Goal: Communication & Community: Answer question/provide support

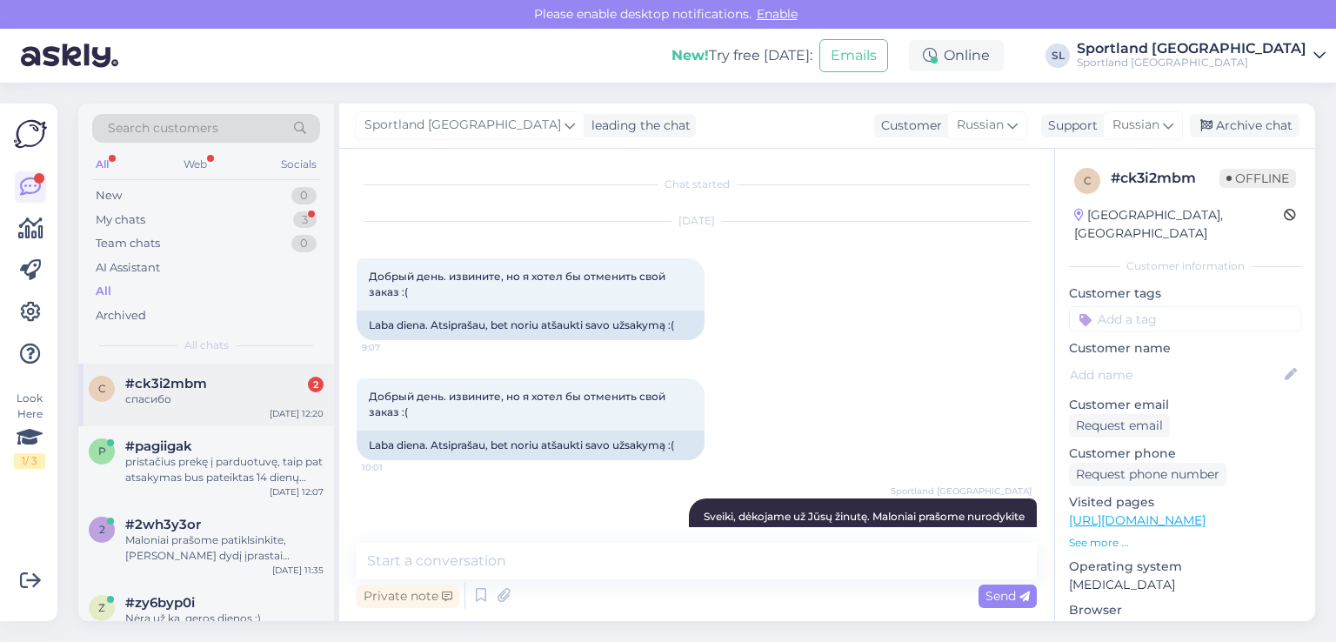
scroll to position [4499, 0]
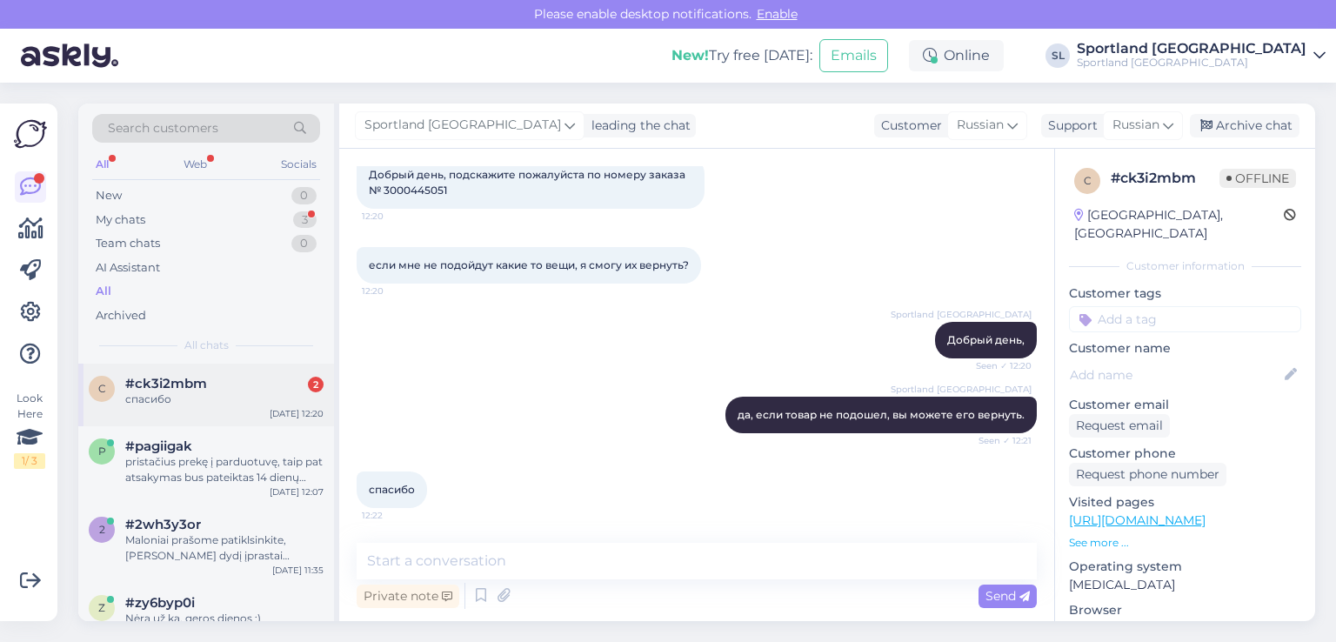
click at [201, 415] on div "c #ck3i2mbm 2 спасибо [DATE] 12:20" at bounding box center [206, 395] width 256 height 63
click at [187, 486] on div "p #pagiigak pristačius prekę į parduotuvę, taip pat atsakymas bus pateiktas 14 …" at bounding box center [206, 465] width 256 height 78
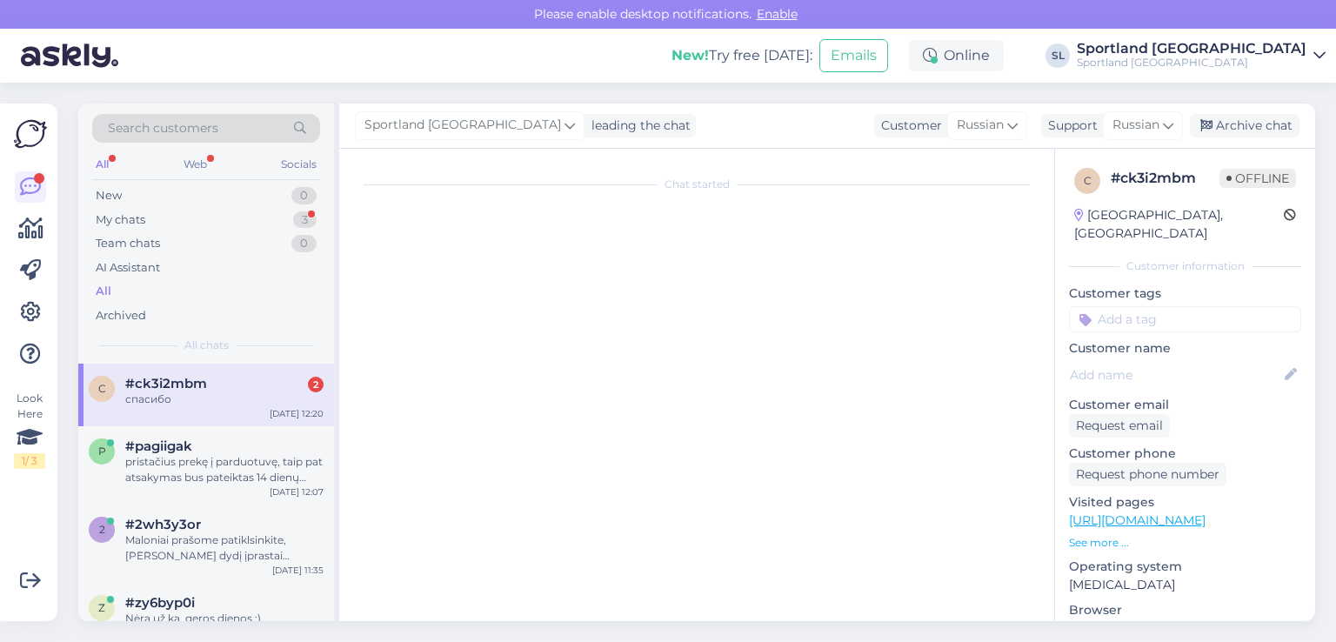
scroll to position [916, 0]
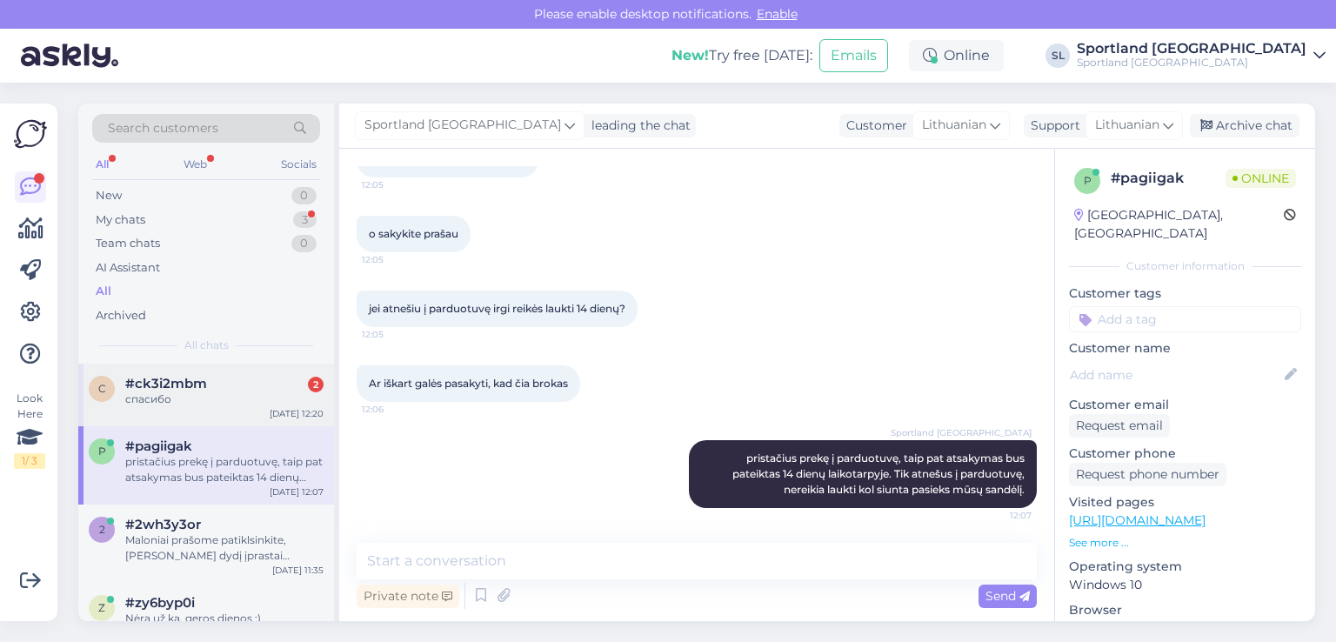
click at [164, 415] on div "c #ck3i2mbm 2 спасибо Oct 1 12:20" at bounding box center [206, 395] width 256 height 63
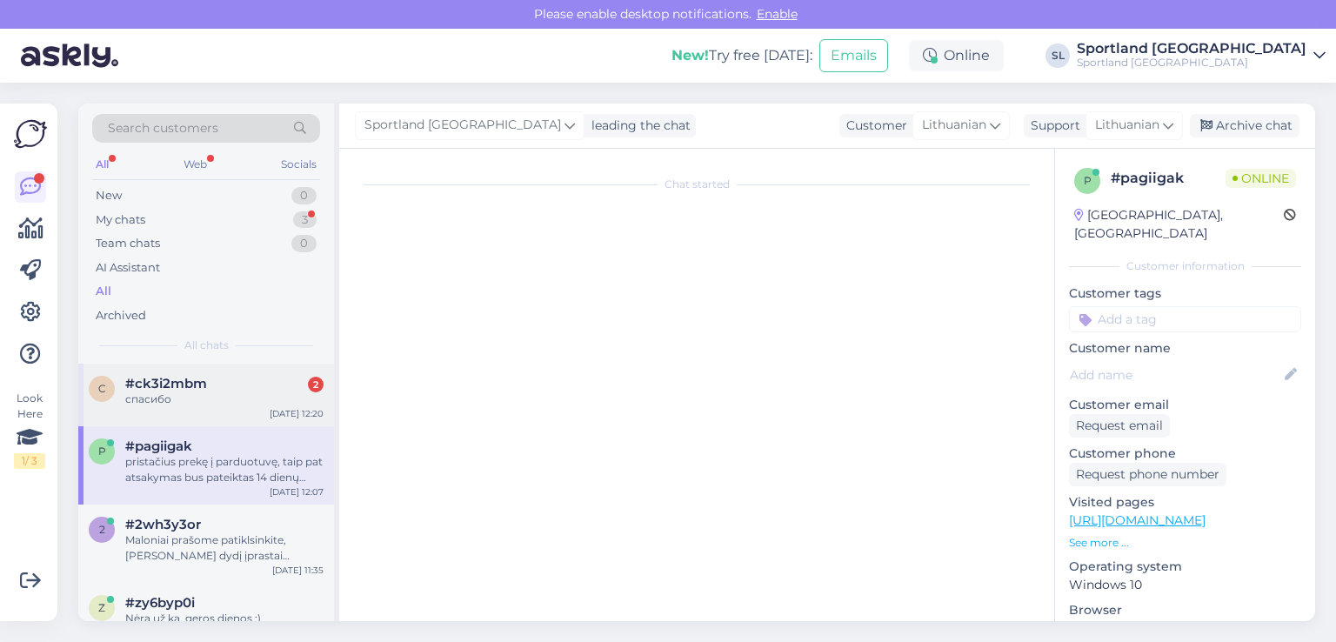
scroll to position [4499, 0]
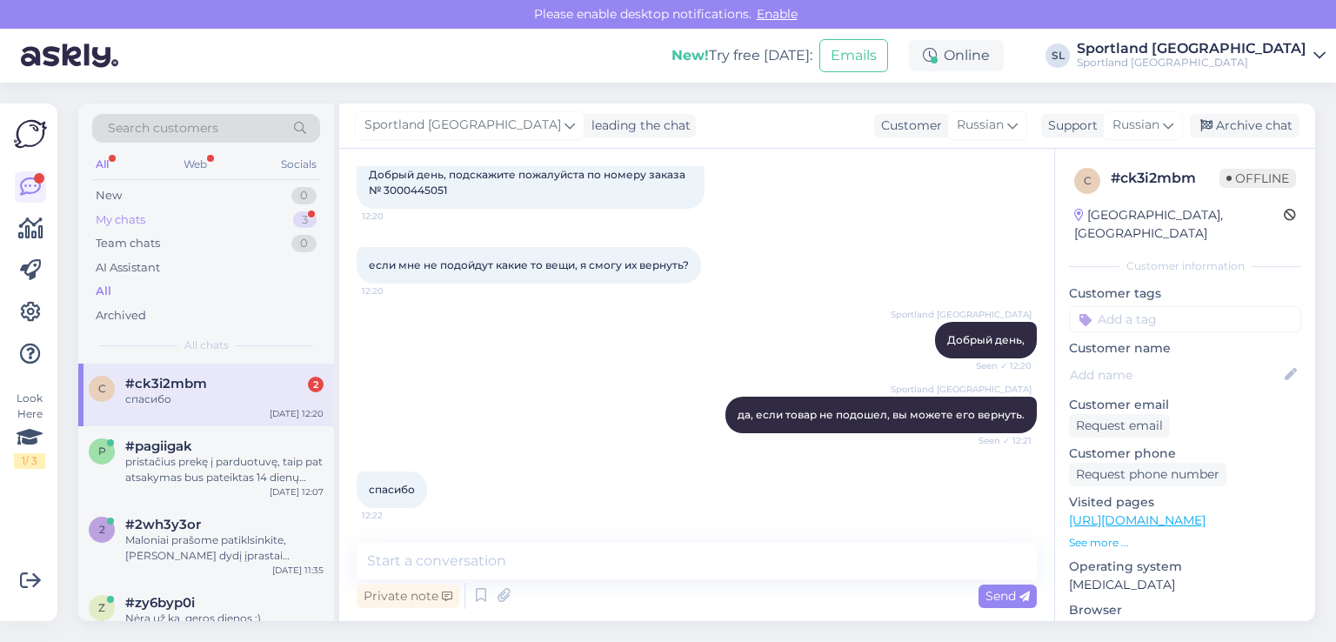
click at [178, 224] on div "My chats 3" at bounding box center [206, 220] width 228 height 24
click at [205, 412] on div "c #ck3i2mbm спасибо Oct 1 12:22" at bounding box center [206, 395] width 256 height 63
click at [1281, 127] on div "Archive chat" at bounding box center [1245, 125] width 110 height 23
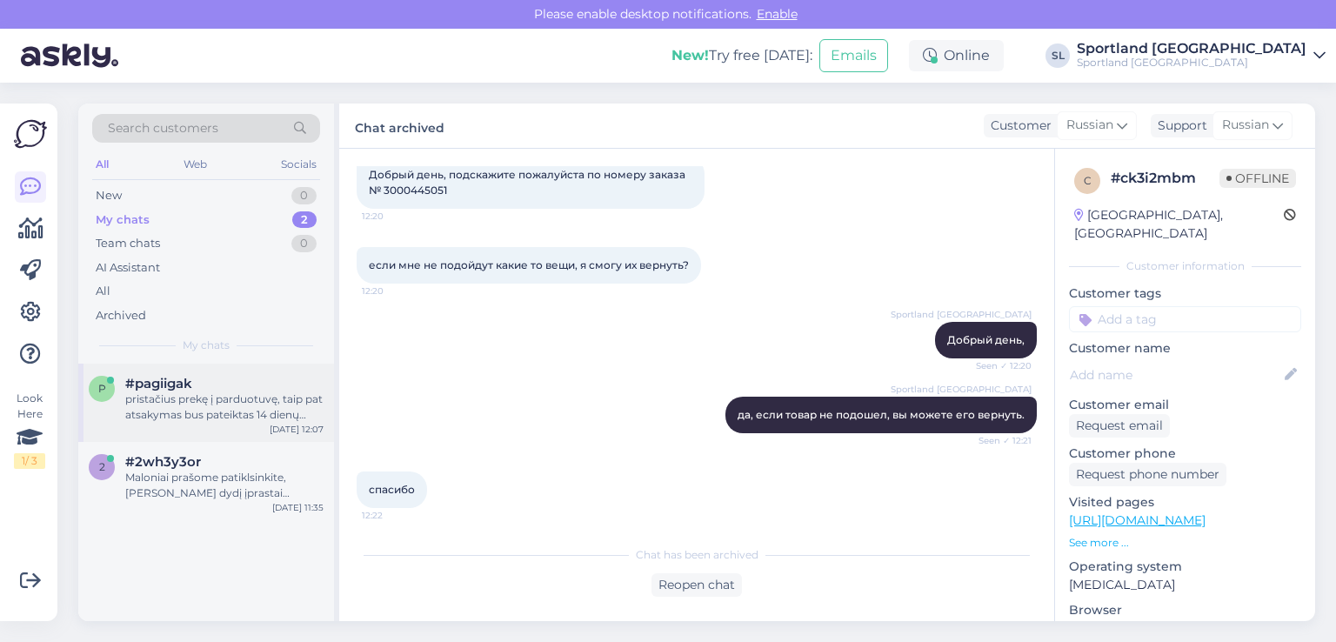
click at [185, 414] on div "pristačius prekę į parduotuvę, taip pat atsakymas bus pateiktas 14 dienų laikot…" at bounding box center [224, 406] width 198 height 31
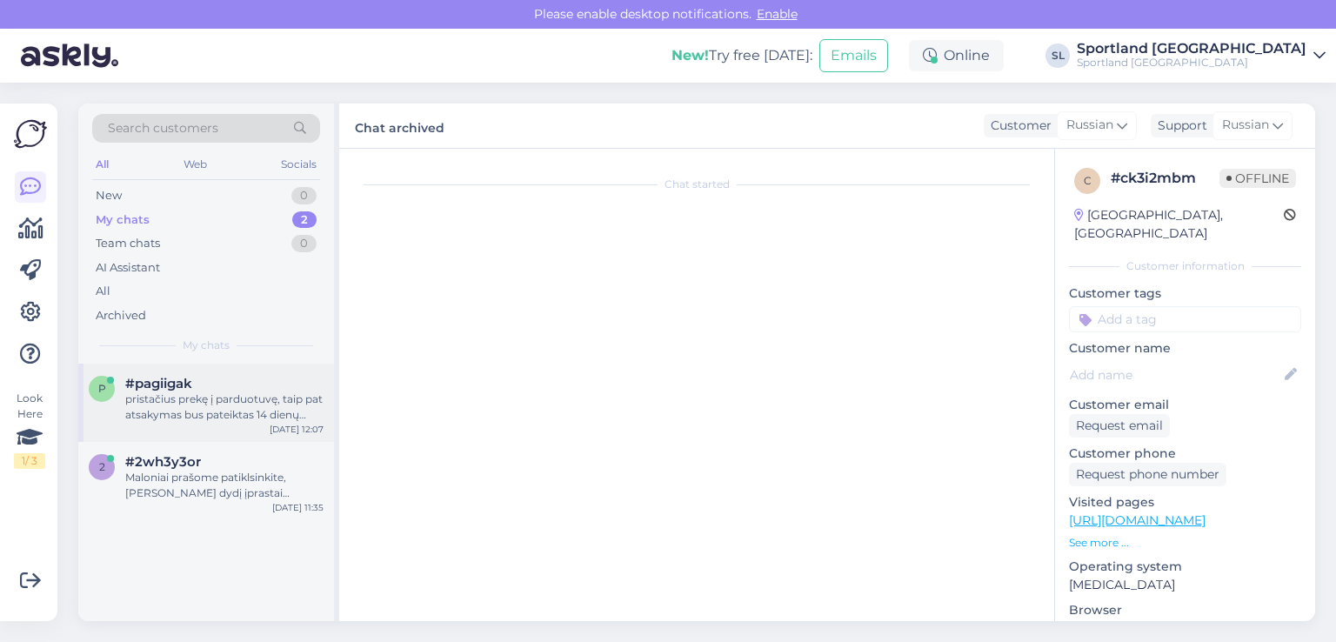
scroll to position [916, 0]
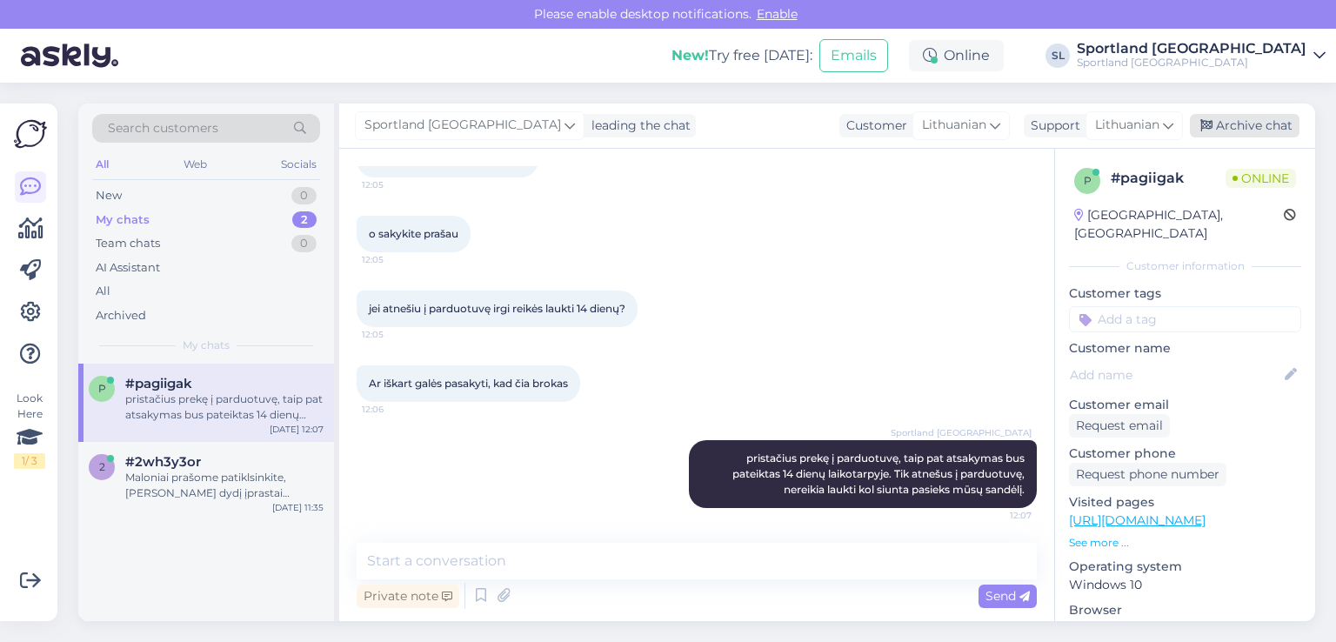
click at [1229, 120] on div "Archive chat" at bounding box center [1245, 125] width 110 height 23
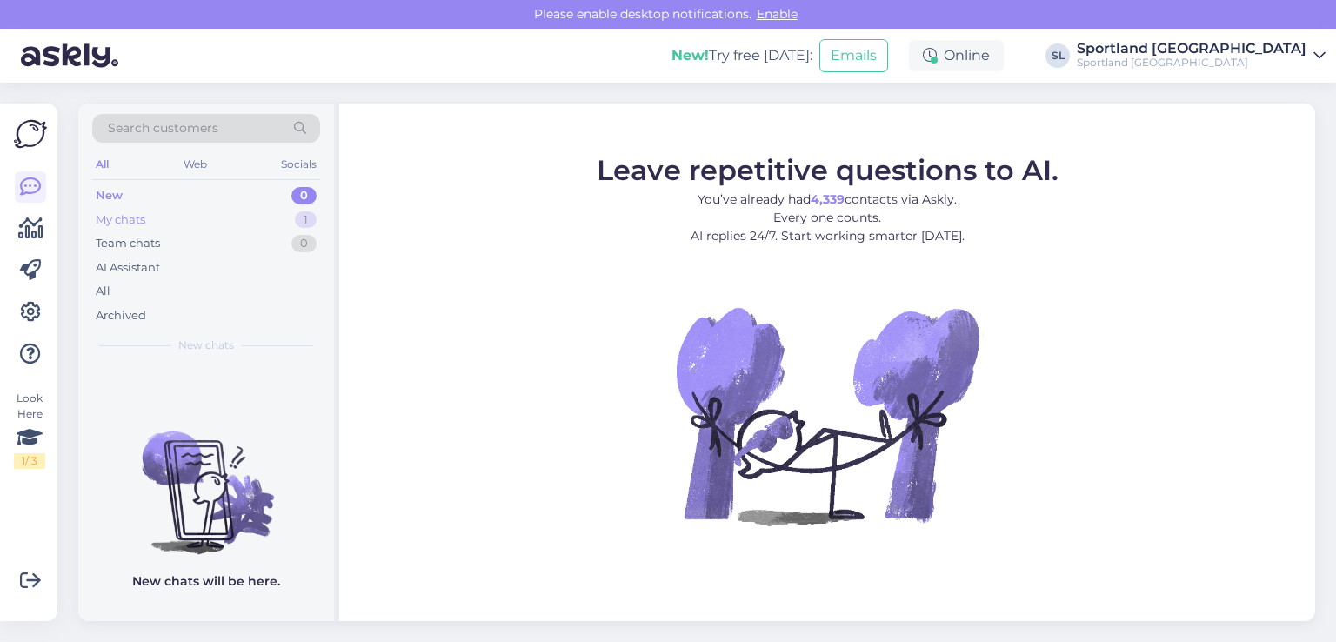
click at [169, 226] on div "My chats 1" at bounding box center [206, 220] width 228 height 24
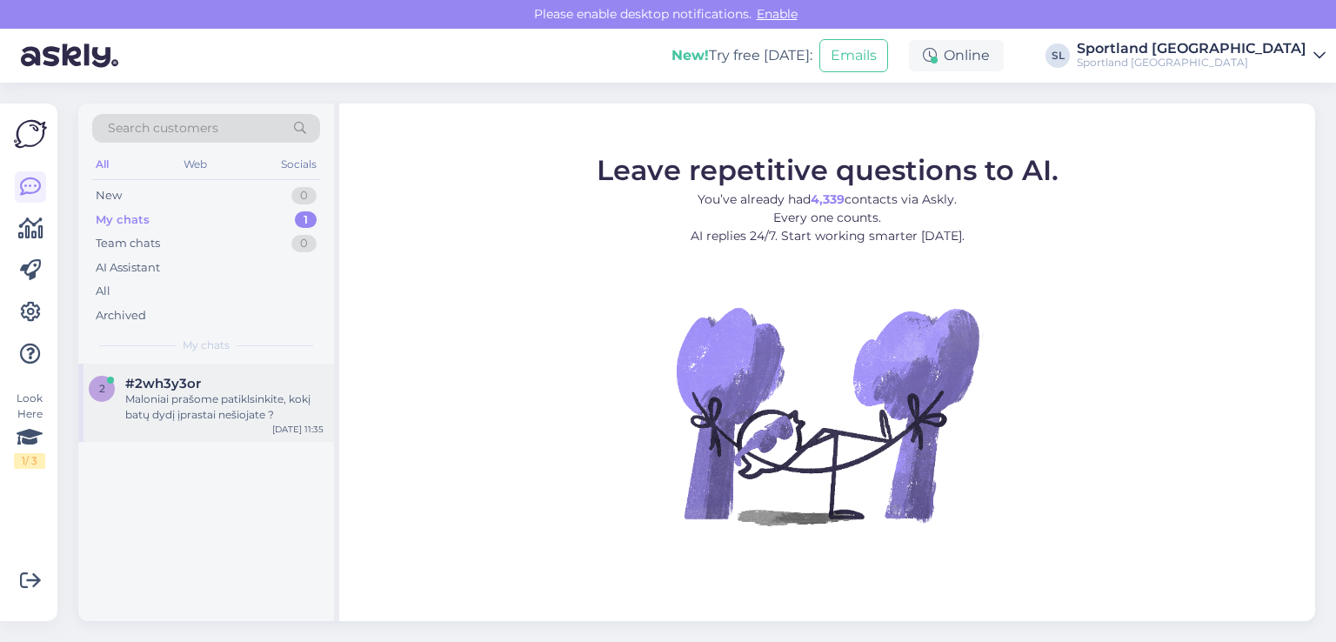
click at [207, 392] on div "Maloniai prašome patiklsinkite, [PERSON_NAME] dydį įprastai nešiojate ?" at bounding box center [224, 406] width 198 height 31
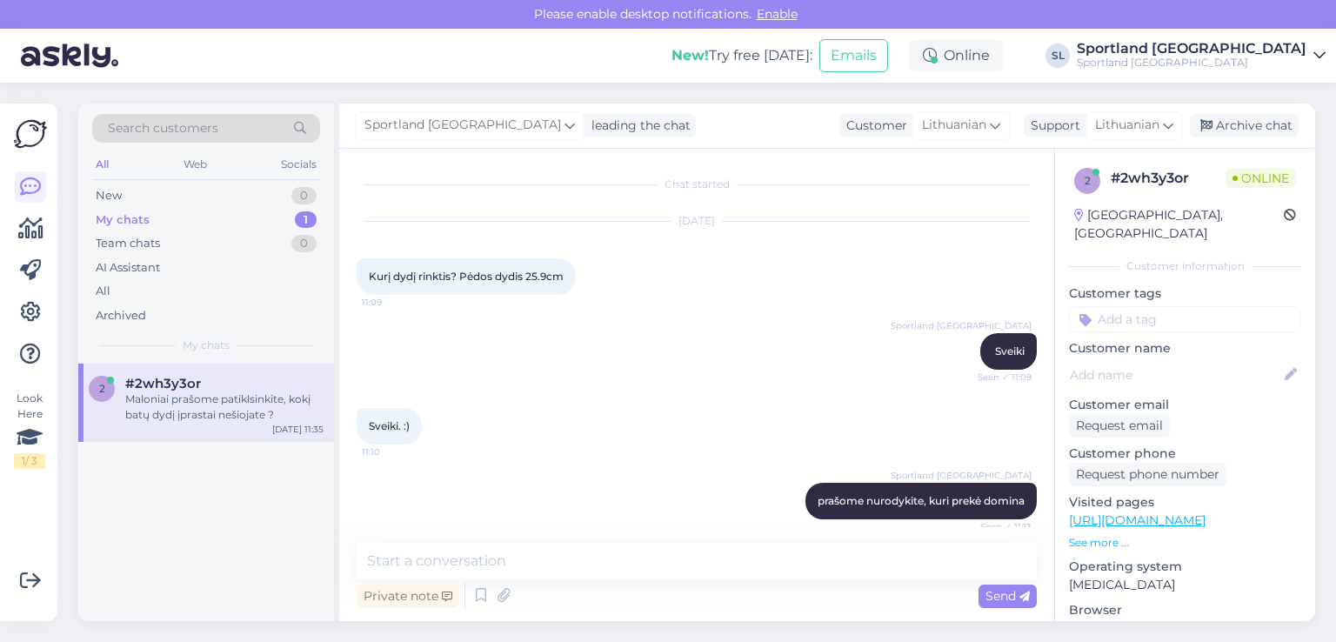
scroll to position [211, 0]
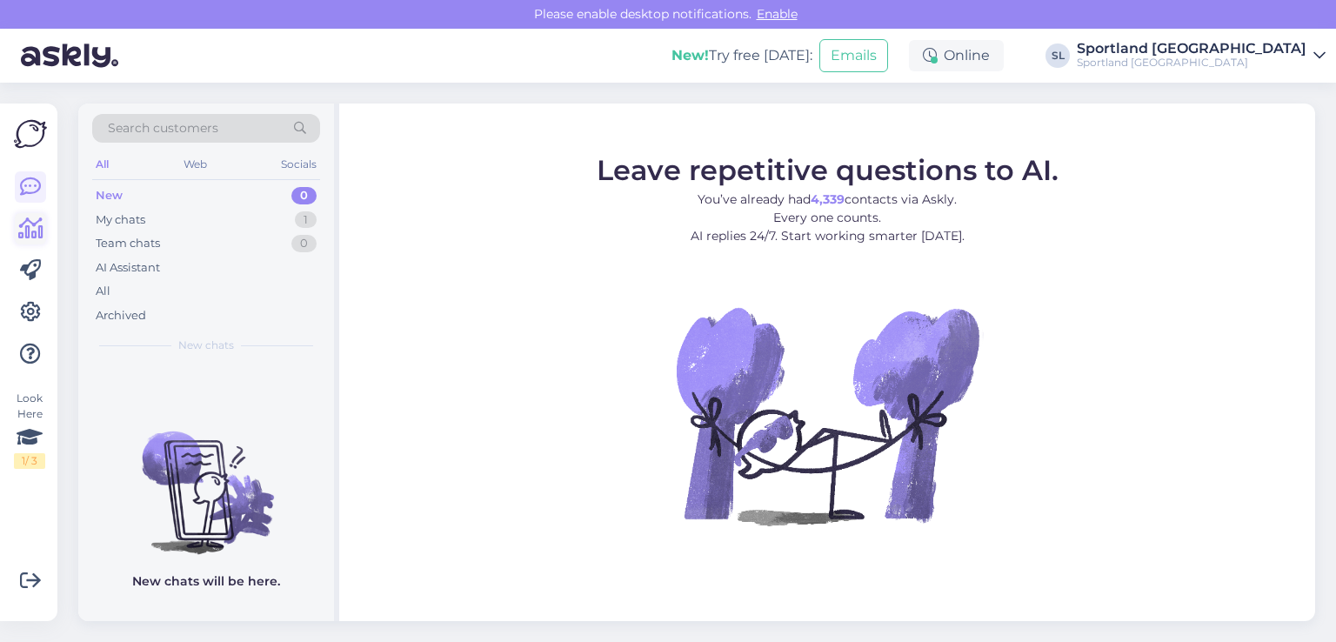
click at [24, 229] on icon at bounding box center [30, 228] width 25 height 21
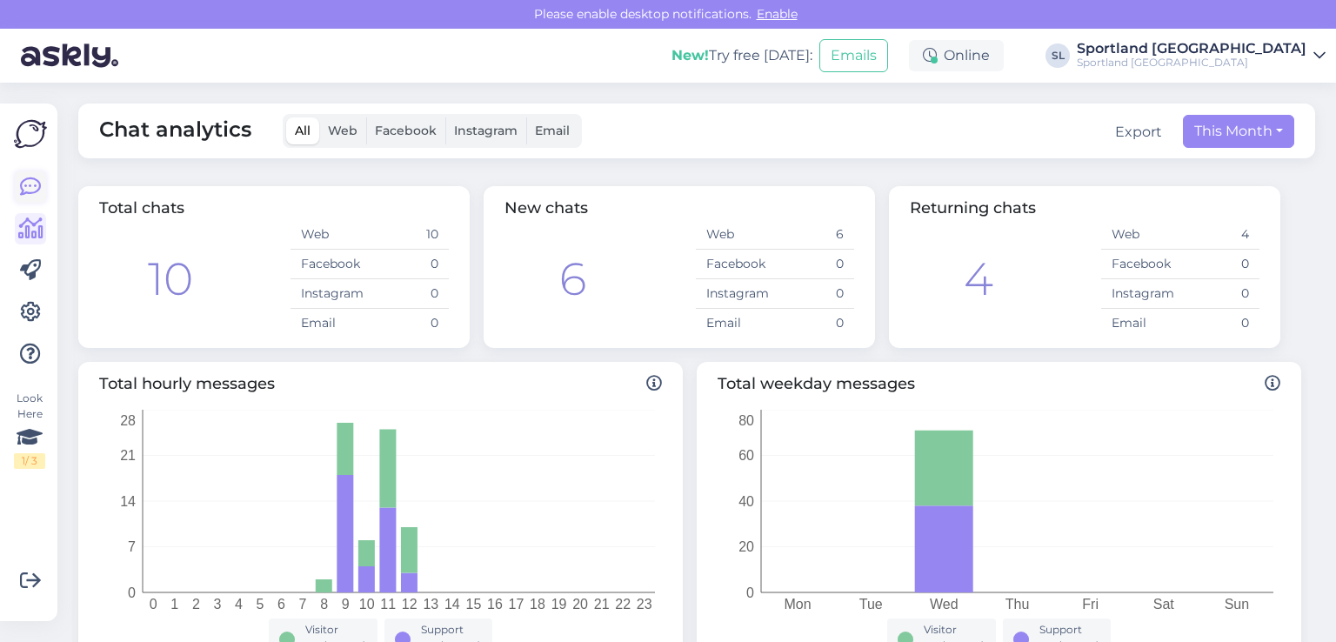
click at [18, 188] on link at bounding box center [30, 186] width 31 height 31
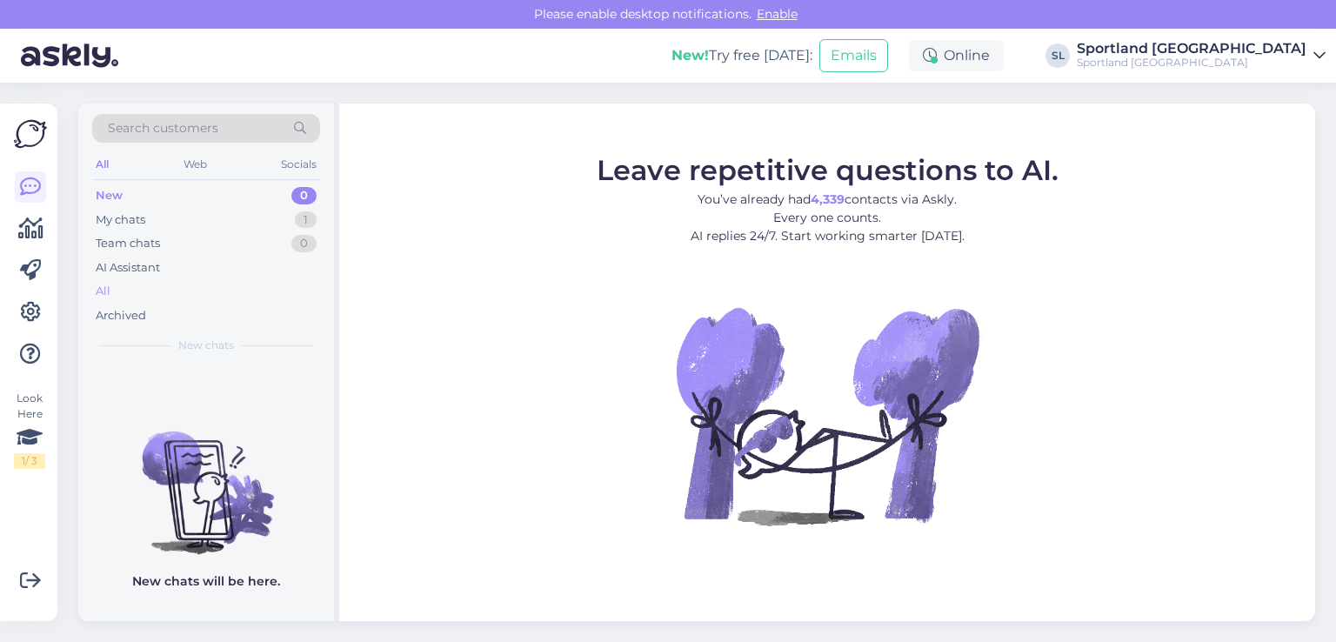
click at [154, 285] on div "All" at bounding box center [206, 291] width 228 height 24
click at [153, 288] on div "All" at bounding box center [206, 291] width 228 height 24
click at [170, 289] on div "All" at bounding box center [206, 291] width 228 height 24
